Goal: Task Accomplishment & Management: Complete application form

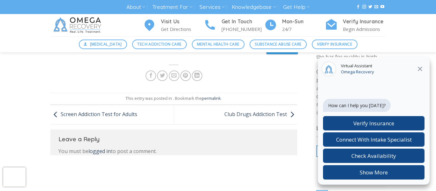
scroll to position [129, 0]
click at [422, 70] on icon at bounding box center [419, 69] width 4 height 4
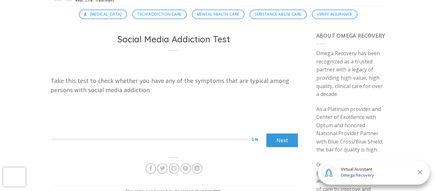
scroll to position [36, 0]
click at [275, 140] on link "Next" at bounding box center [282, 141] width 32 height 14
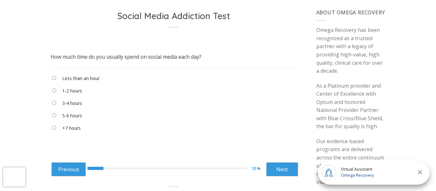
scroll to position [59, 0]
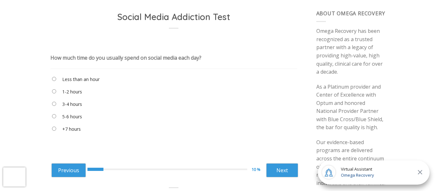
click at [70, 101] on label "3-4 hours" at bounding box center [72, 104] width 20 height 7
click at [64, 92] on label "1-2 hours" at bounding box center [72, 91] width 20 height 7
click at [294, 174] on link "Next" at bounding box center [282, 170] width 32 height 14
click at [86, 81] on label "About a minute" at bounding box center [78, 79] width 32 height 7
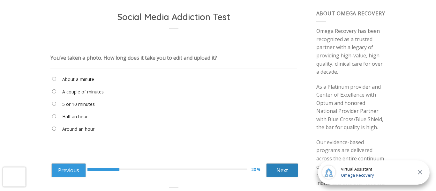
click at [285, 169] on link "Next" at bounding box center [282, 170] width 32 height 14
click at [274, 173] on link "Next" at bounding box center [282, 170] width 32 height 14
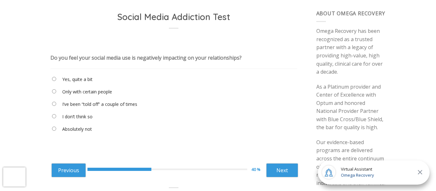
click at [105, 104] on label "I’ve been “told off” a couple of times" at bounding box center [99, 104] width 75 height 7
click at [270, 170] on link "Next" at bounding box center [282, 170] width 32 height 14
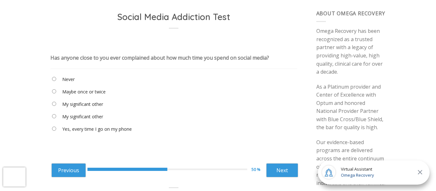
click at [80, 93] on label "Maybe once or twice" at bounding box center [83, 91] width 43 height 7
click at [277, 170] on link "Next" at bounding box center [282, 170] width 32 height 14
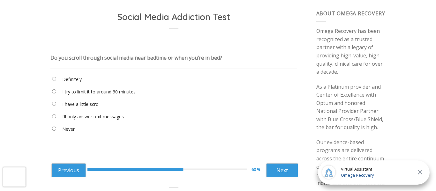
click at [83, 105] on label "I have a little scroll" at bounding box center [81, 104] width 38 height 7
click at [288, 173] on link "Next" at bounding box center [282, 170] width 32 height 14
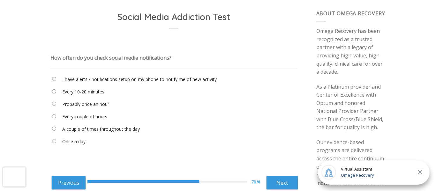
click at [83, 106] on label "Probably once an hour" at bounding box center [85, 104] width 47 height 7
click at [275, 187] on link "Next" at bounding box center [282, 183] width 32 height 14
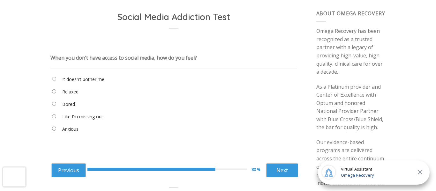
click at [75, 116] on label "Like I’m missing out" at bounding box center [82, 116] width 41 height 7
click at [275, 172] on link "Next" at bounding box center [282, 170] width 32 height 14
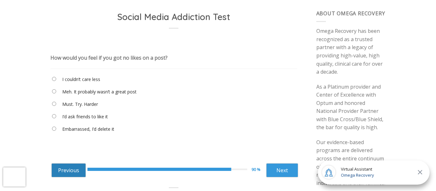
click at [68, 172] on link "Previous" at bounding box center [68, 170] width 34 height 14
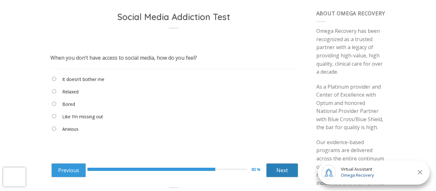
click at [287, 165] on link "Next" at bounding box center [282, 170] width 32 height 14
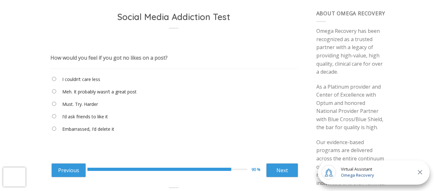
click at [89, 129] on label "Embarrassed, I’d delete it" at bounding box center [88, 129] width 52 height 7
click at [277, 170] on link "Next" at bounding box center [282, 170] width 32 height 14
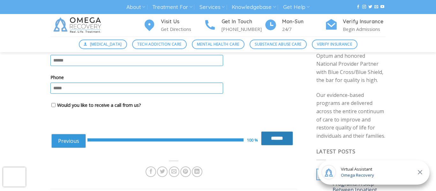
click at [280, 135] on input "******" at bounding box center [277, 138] width 32 height 14
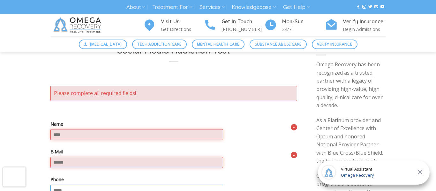
scroll to position [28, 0]
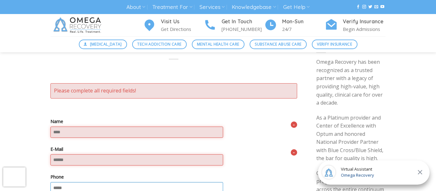
click at [170, 134] on input "Name" at bounding box center [136, 132] width 173 height 11
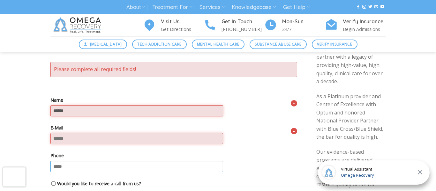
scroll to position [49, 0]
type input "******"
click at [84, 141] on input "E-Mail" at bounding box center [136, 138] width 173 height 11
type input "**********"
click at [69, 171] on input "Phone" at bounding box center [136, 166] width 173 height 11
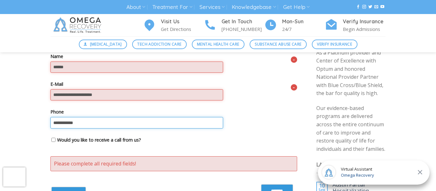
scroll to position [93, 0]
click at [67, 123] on input "**********" at bounding box center [136, 122] width 173 height 11
type input "**********"
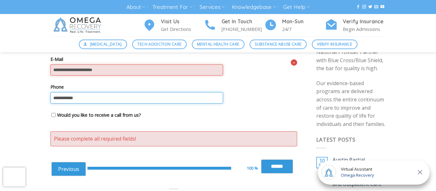
scroll to position [122, 0]
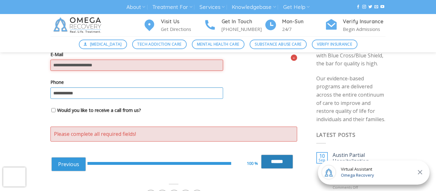
click at [281, 168] on input "******" at bounding box center [277, 162] width 32 height 14
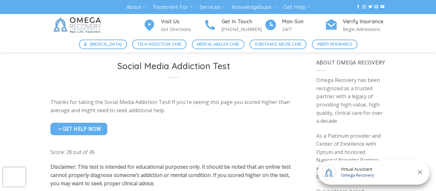
scroll to position [10, 0]
drag, startPoint x: 51, startPoint y: 101, endPoint x: 189, endPoint y: 109, distance: 138.7
click at [189, 109] on p "Thanks for taking the Social Media Addiction Test! If you're seeing this page y…" at bounding box center [173, 127] width 247 height 58
copy p "Thanks for taking the Social Media Addiction Test! If you're seeing this page y…"
